Goal: Manage account settings

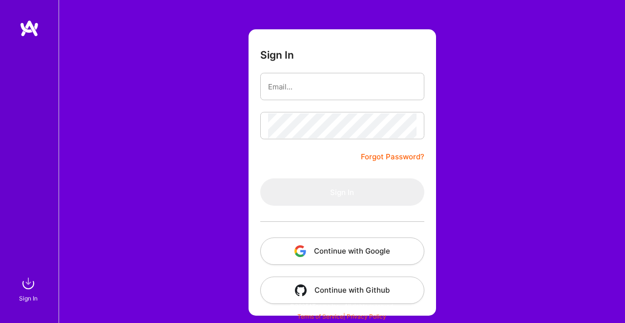
scroll to position [41, 0]
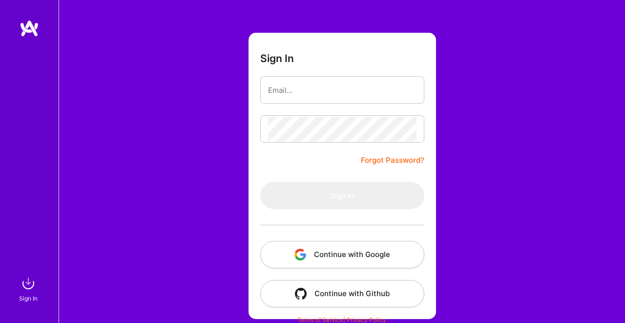
click at [316, 248] on button "Continue with Google" at bounding box center [342, 254] width 164 height 27
